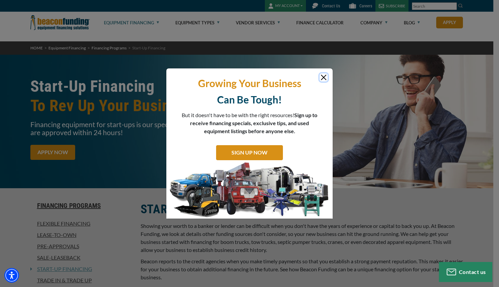
click at [321, 77] on button "Close" at bounding box center [324, 77] width 8 height 8
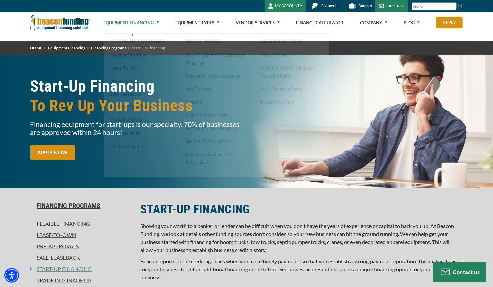
click at [144, 22] on link "Equipment Financing" at bounding box center [131, 22] width 55 height 21
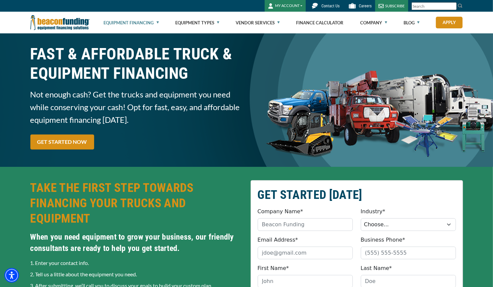
click at [129, 23] on link "Equipment Financing" at bounding box center [131, 22] width 55 height 21
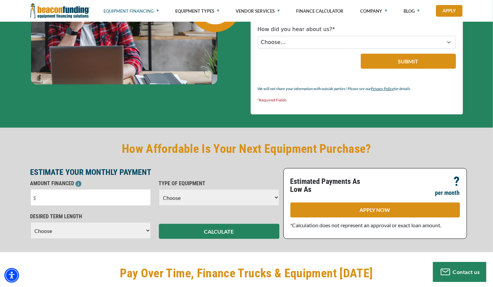
scroll to position [367, 0]
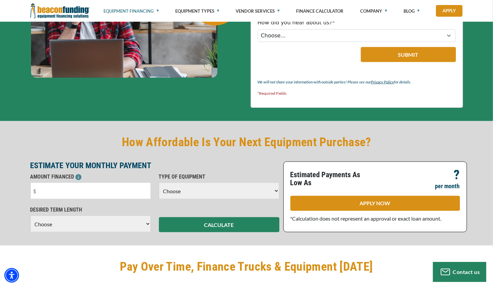
click at [206, 184] on select "Choose Backhoe Boom/Bucket Truck Chipper Commercial Mower Crane DTG/DTF Printin…" at bounding box center [219, 191] width 121 height 17
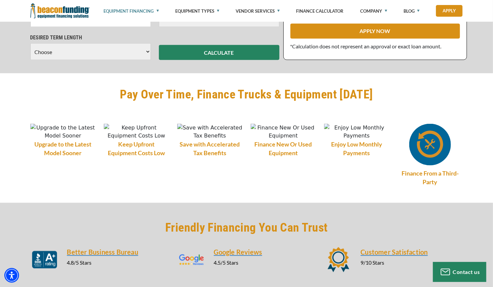
scroll to position [601, 0]
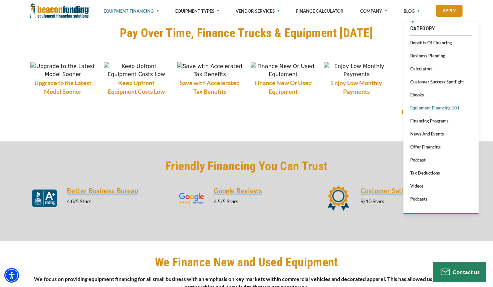
click at [432, 110] on link "Equipment Financing 101" at bounding box center [441, 108] width 62 height 8
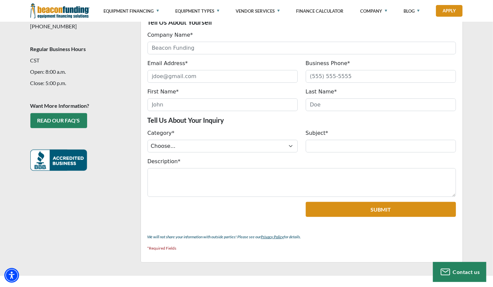
scroll to position [200, 0]
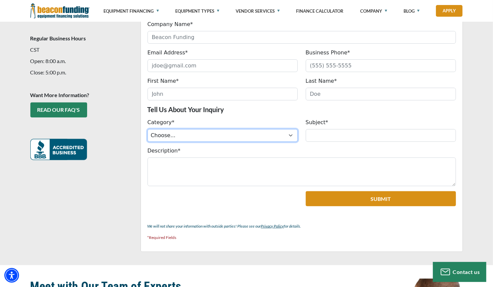
click at [195, 134] on select "Choose... ACH Change Request Balance Billing Customer Portal Access Document Re…" at bounding box center [223, 135] width 150 height 13
click at [258, 113] on fieldset "How Can We Help You? Tell Us About Yourself Company Name* Please provide a vali…" at bounding box center [302, 116] width 323 height 272
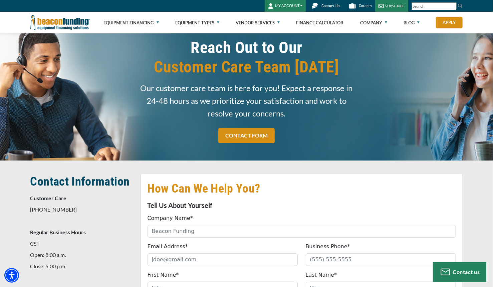
scroll to position [0, 0]
